Goal: Task Accomplishment & Management: Complete application form

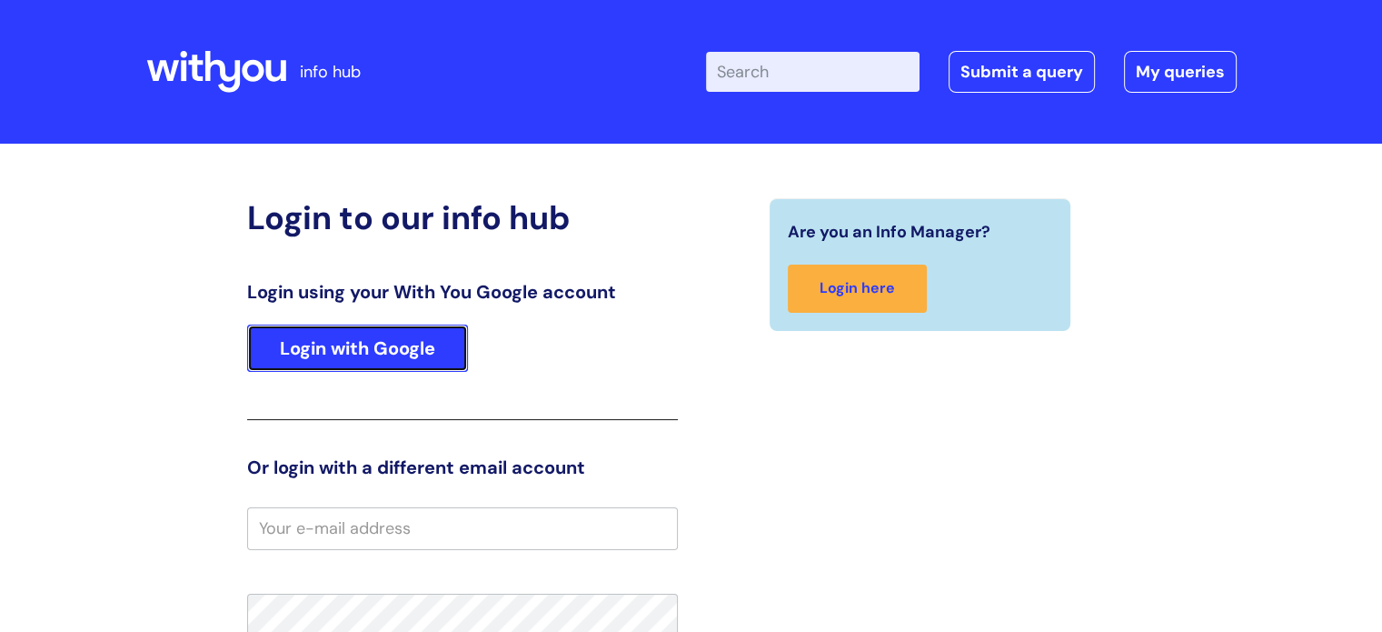
drag, startPoint x: 403, startPoint y: 353, endPoint x: 549, endPoint y: 383, distance: 149.5
click at [403, 353] on link "Login with Google" at bounding box center [357, 347] width 221 height 47
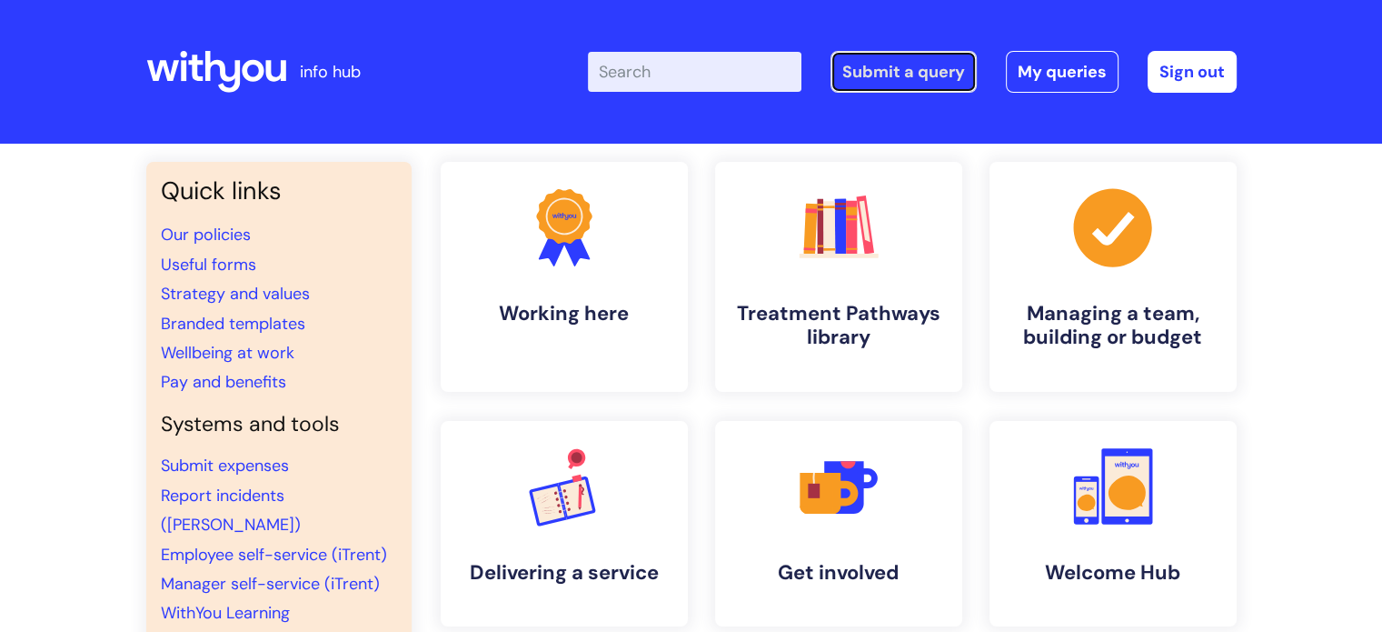
click at [941, 86] on link "Submit a query" at bounding box center [904, 72] width 146 height 42
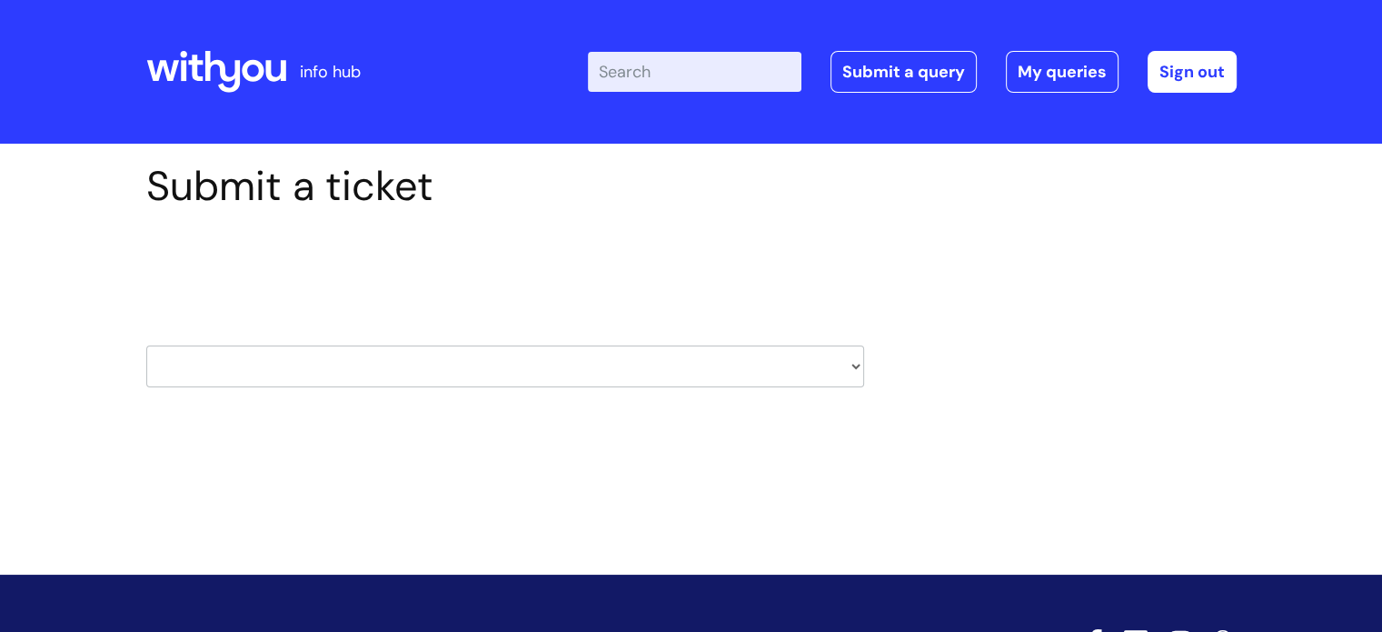
click at [851, 369] on select "HR / People IT and Support Clinical Drug Alerts Finance Accounts Data Support T…" at bounding box center [505, 366] width 718 height 42
select select "property_&_estates"
click at [146, 345] on select "HR / People IT and Support Clinical Drug Alerts Finance Accounts Data Support T…" at bounding box center [505, 366] width 718 height 42
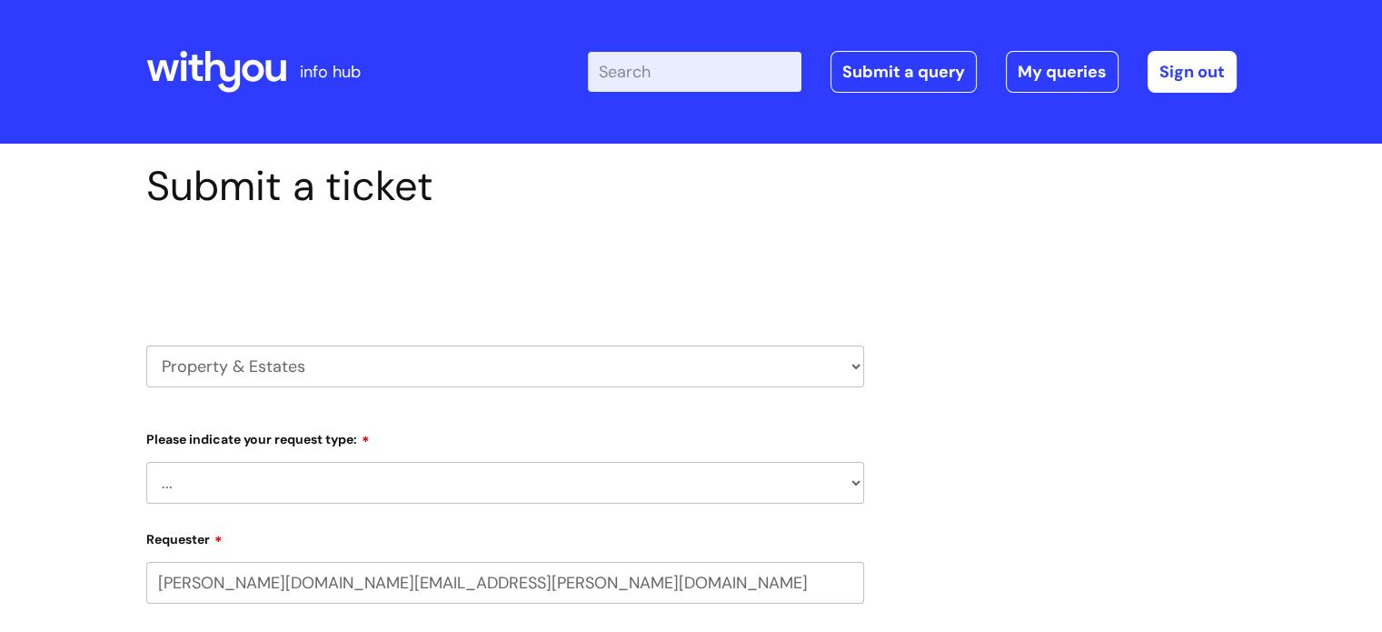
select select "80004418200"
click at [857, 483] on select "... Facilities Support Lease/ Tenancy Agreements Health & Safety and Environmen…" at bounding box center [505, 483] width 718 height 42
select select "Facilities Support"
click at [146, 462] on select "... Facilities Support Lease/ Tenancy Agreements Health & Safety and Environmen…" at bounding box center [505, 483] width 718 height 42
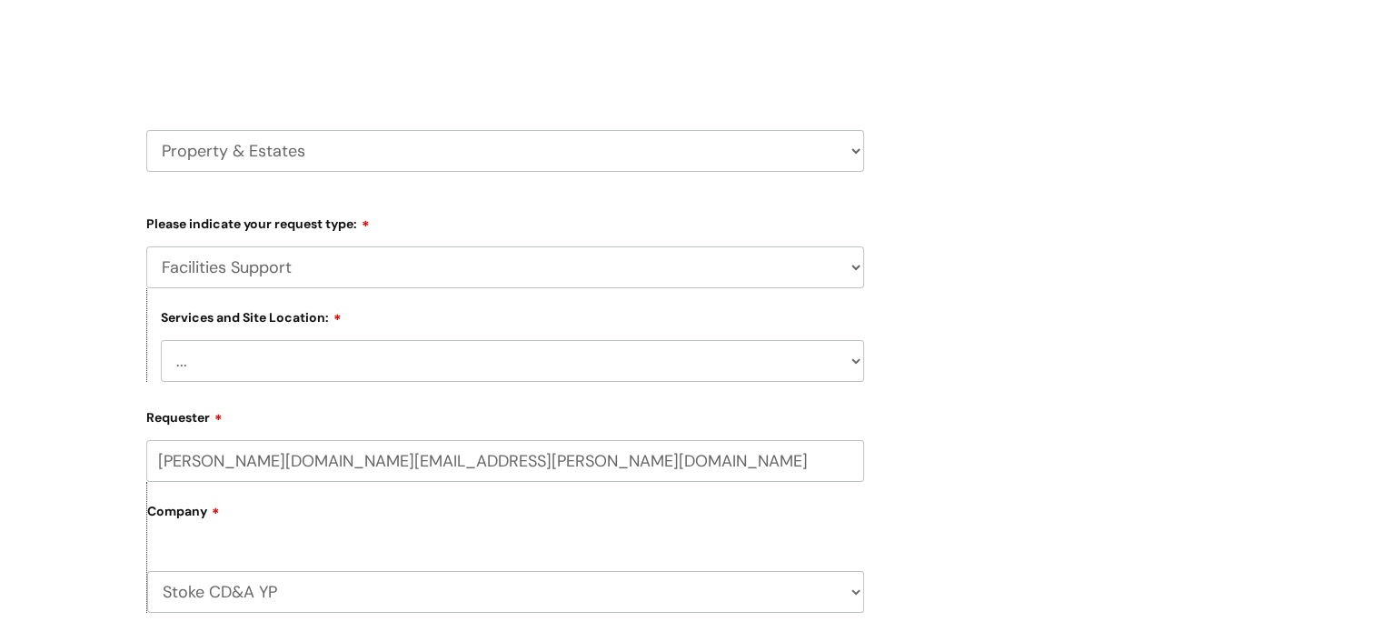
scroll to position [273, 0]
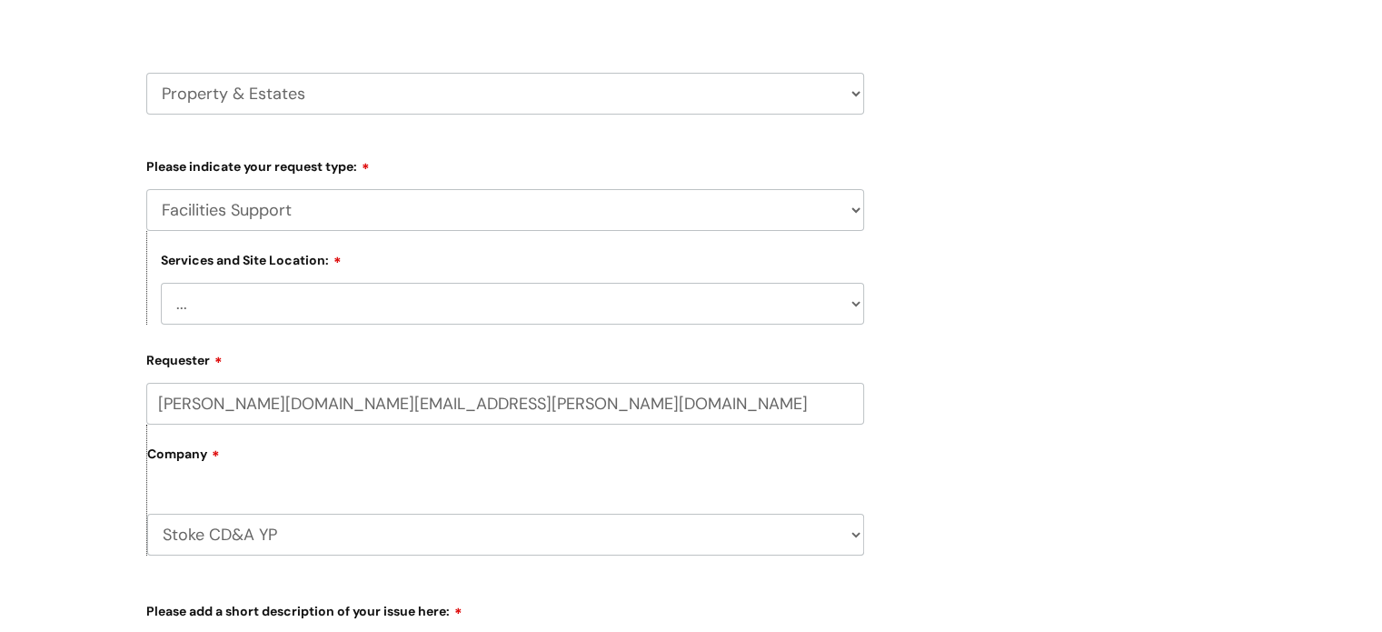
click at [854, 304] on select "... Cleethorpes Darlington Tubwell Darlington Coniscliffe Grimsby Preston Redca…" at bounding box center [512, 304] width 703 height 42
select select "[GEOGRAPHIC_DATA]"
click at [161, 283] on select "... Cleethorpes Darlington Tubwell Darlington Coniscliffe Grimsby Preston Redca…" at bounding box center [512, 304] width 703 height 42
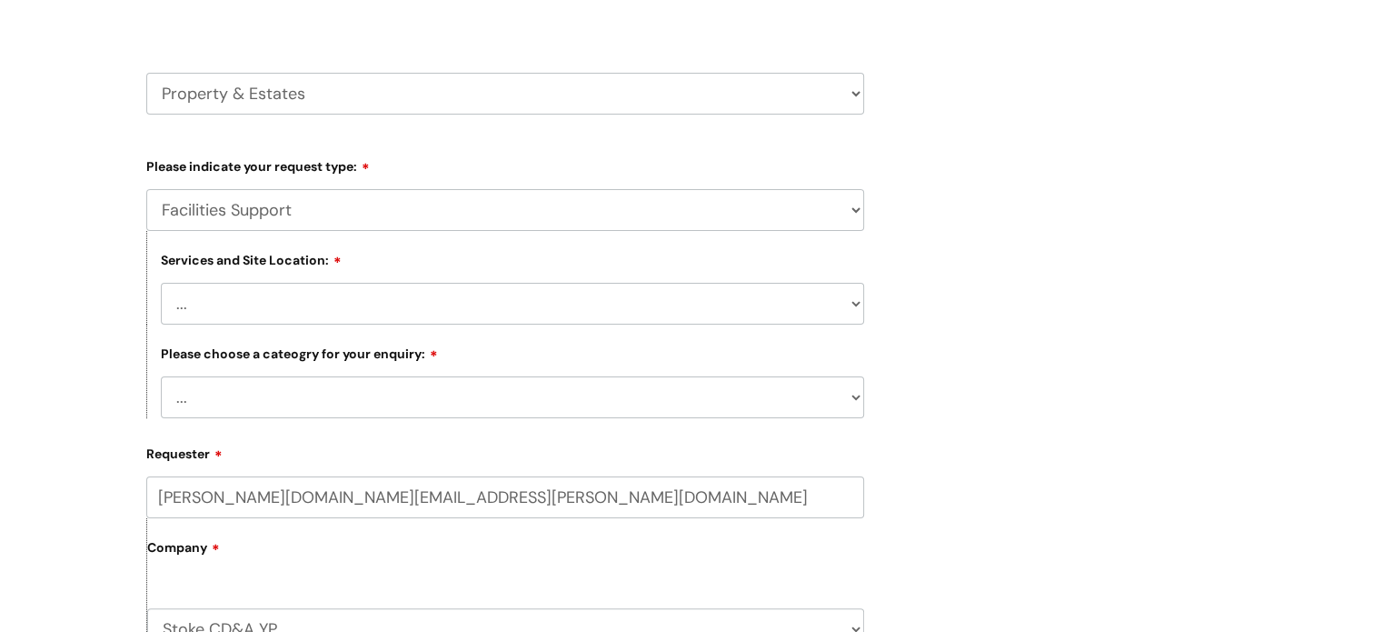
click at [849, 401] on select "... Electrical and Lighting Plumbing and Drainage Heating and Cooling Fixtures,…" at bounding box center [512, 397] width 703 height 42
select select "Fixtures, Fittings, and Furniture"
click at [161, 377] on select "... Electrical and Lighting Plumbing and Drainage Heating and Cooling Fixtures,…" at bounding box center [512, 397] width 703 height 42
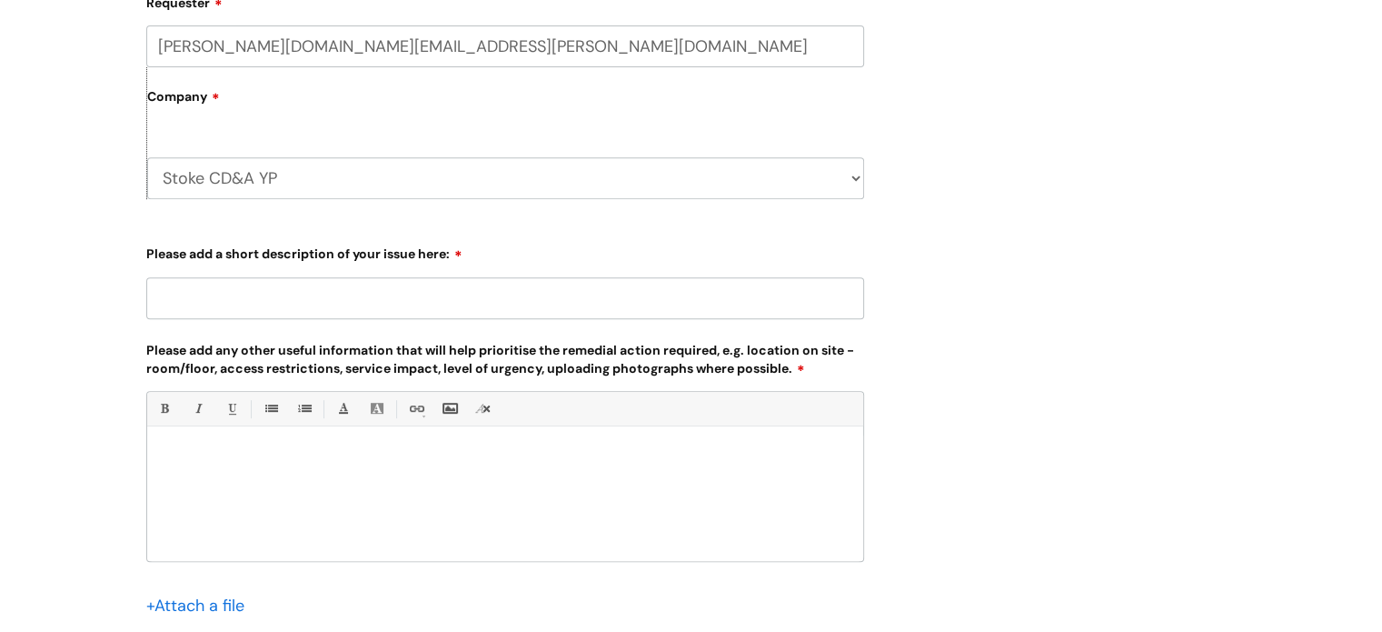
scroll to position [727, 0]
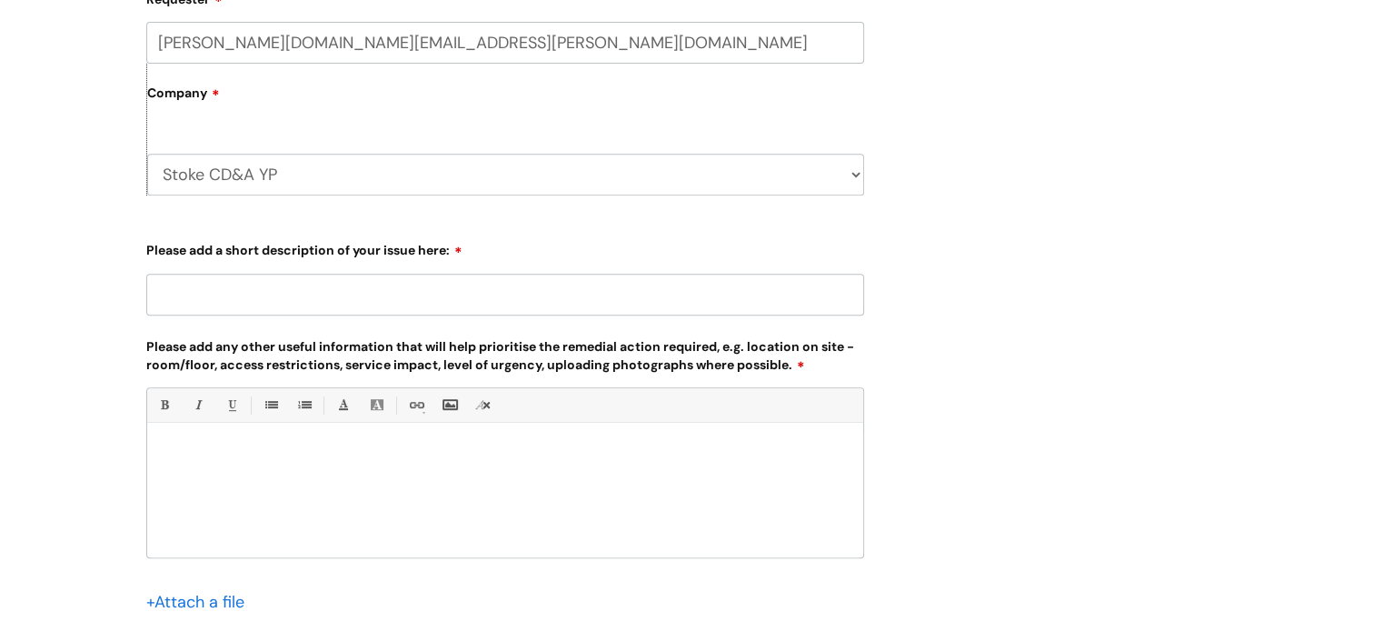
click at [313, 297] on input "Please add a short description of your issue here:" at bounding box center [505, 295] width 718 height 42
type input "Handyman Tasks to be completed"
click at [258, 445] on div at bounding box center [505, 494] width 716 height 125
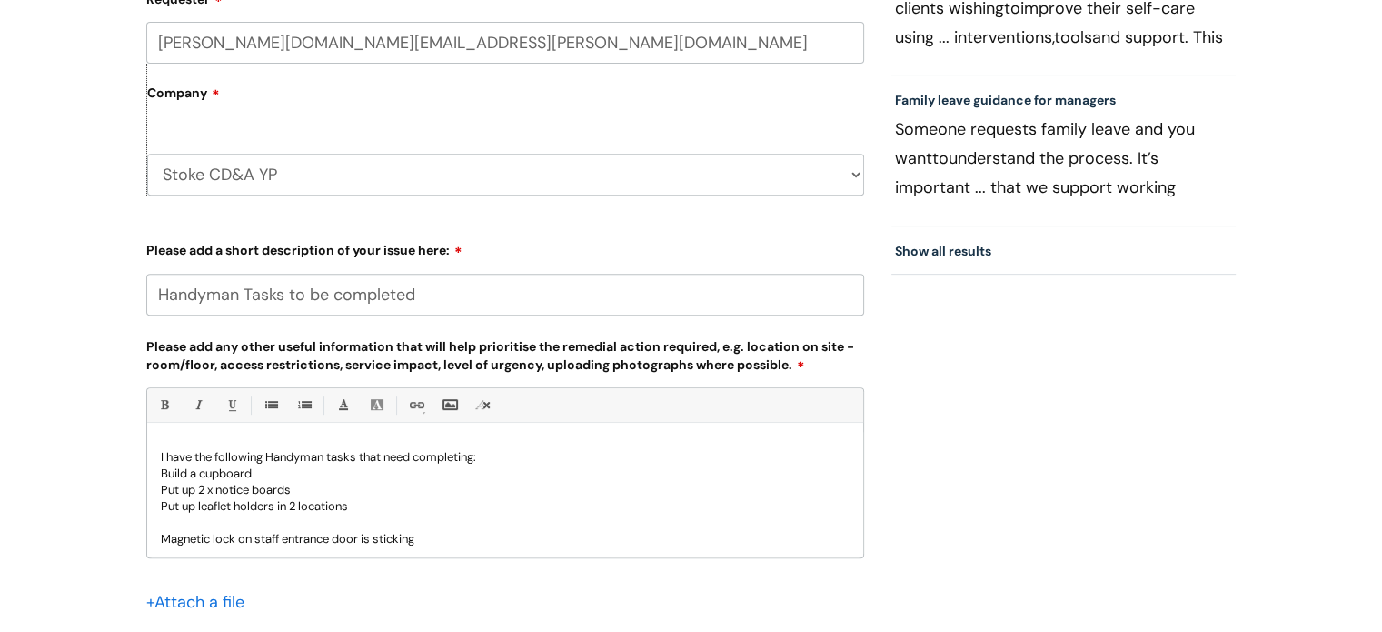
scroll to position [0, 0]
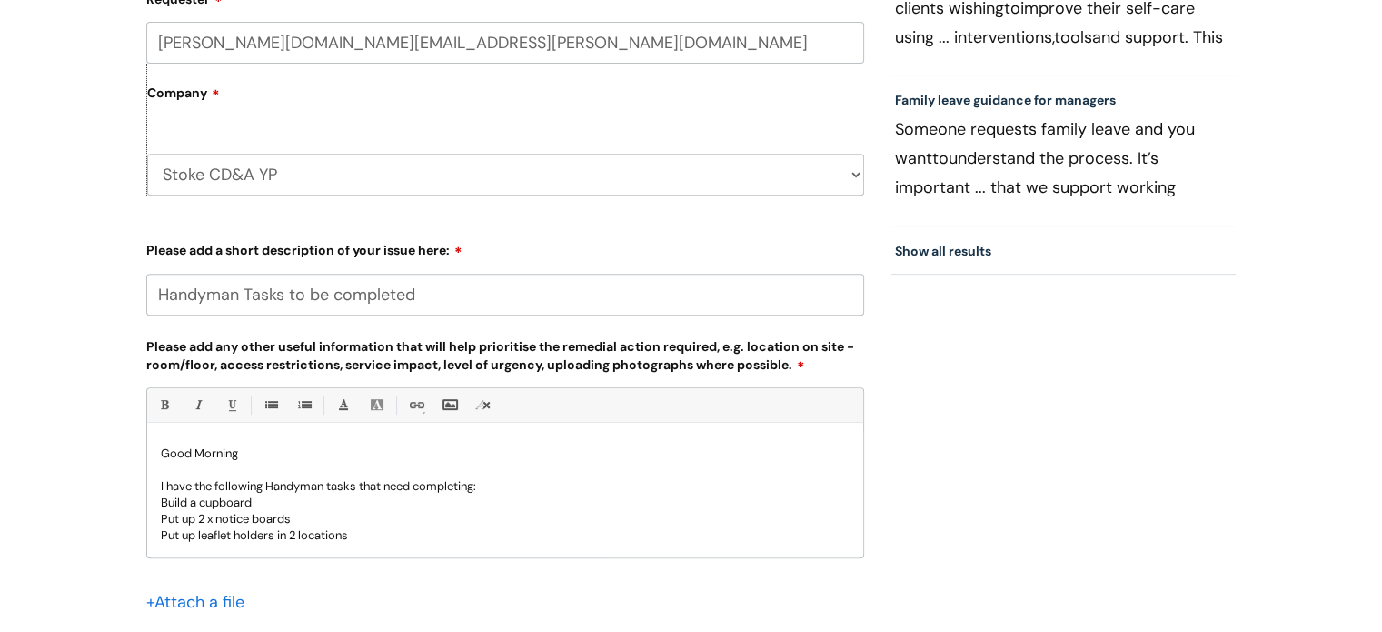
click at [202, 504] on p "Build a cupboard" at bounding box center [505, 502] width 689 height 16
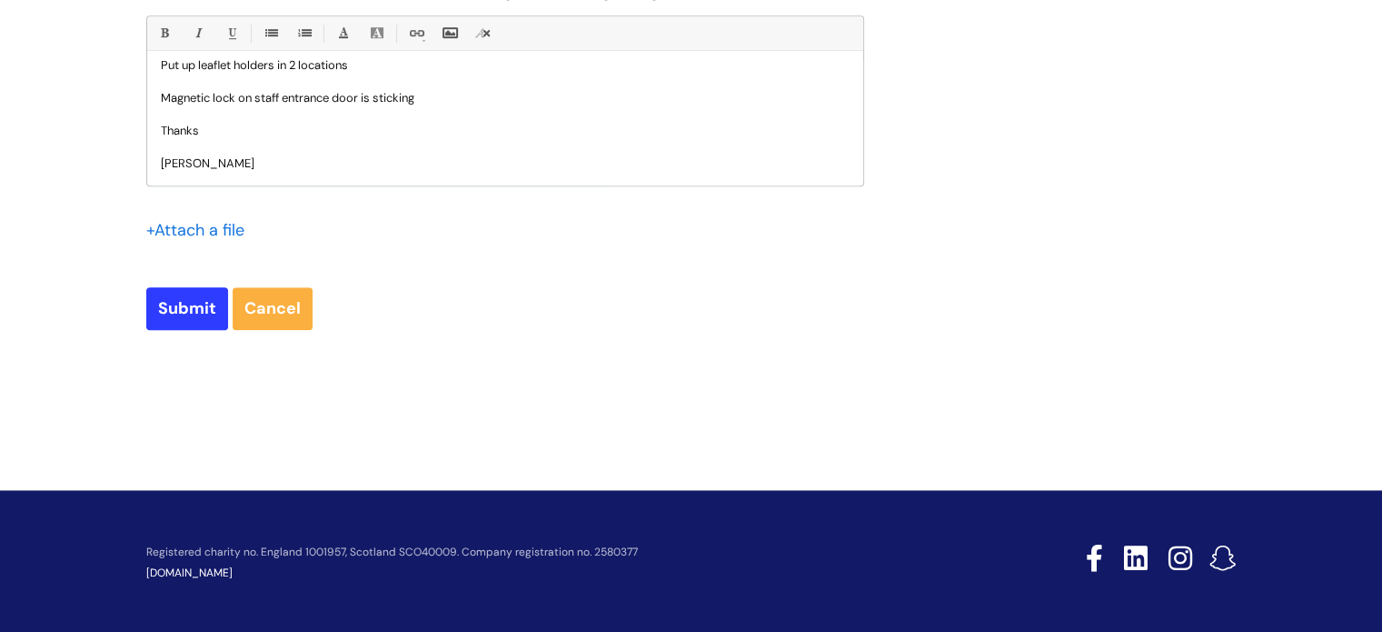
scroll to position [1102, 0]
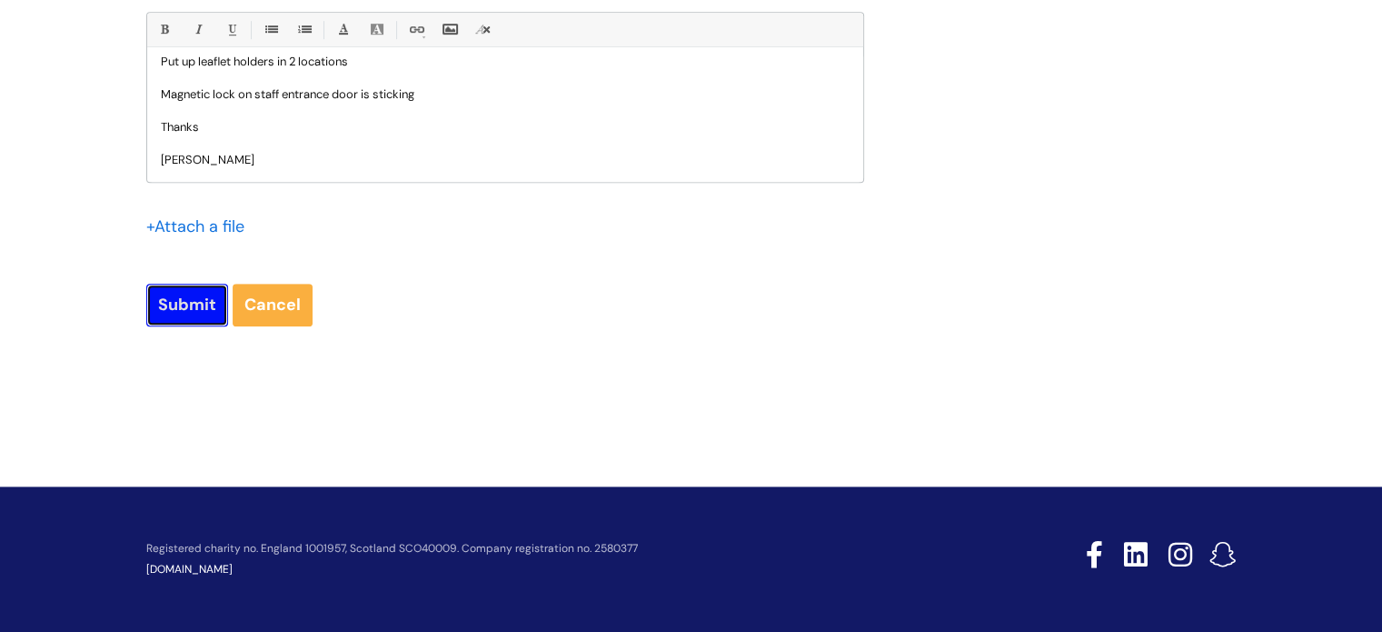
click at [173, 301] on input "Submit" at bounding box center [187, 305] width 82 height 42
type input "Please Wait..."
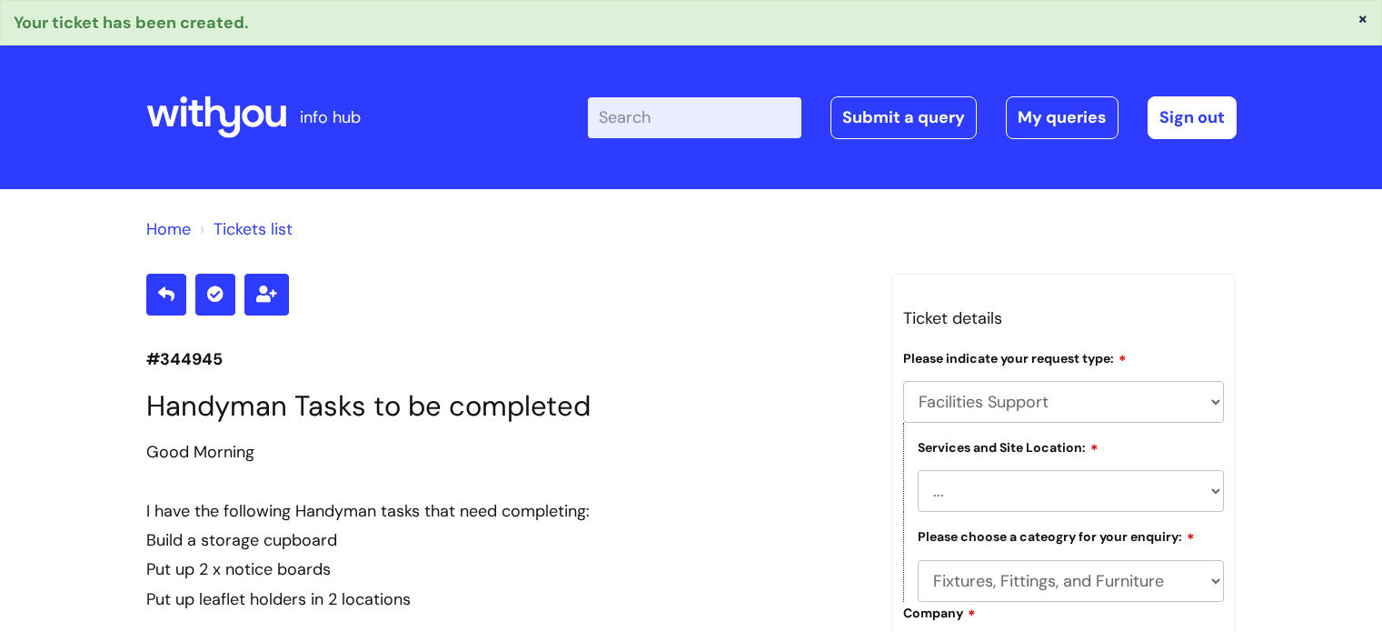
select select "Facilities Support"
select select "[GEOGRAPHIC_DATA]"
select select "Fixtures, Fittings, and Furniture"
